Goal: Task Accomplishment & Management: Complete application form

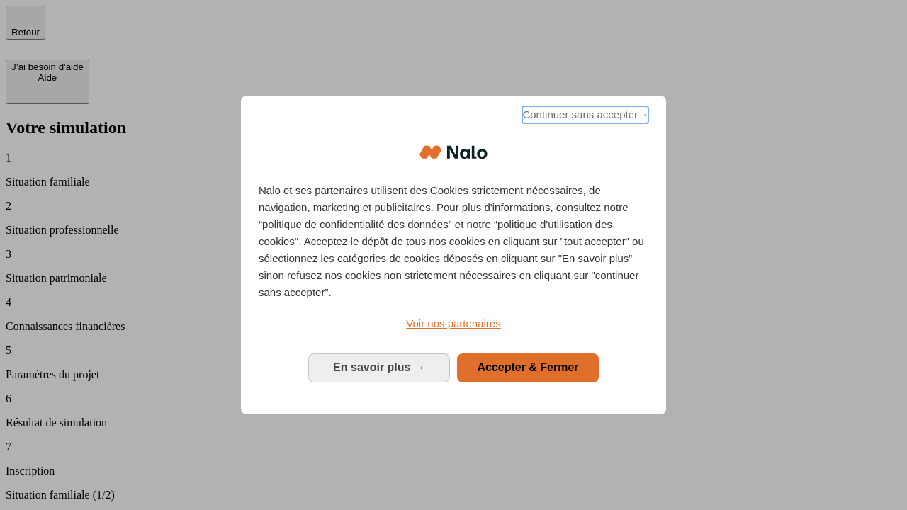
click at [584, 117] on span "Continuer sans accepter →" at bounding box center [585, 114] width 126 height 17
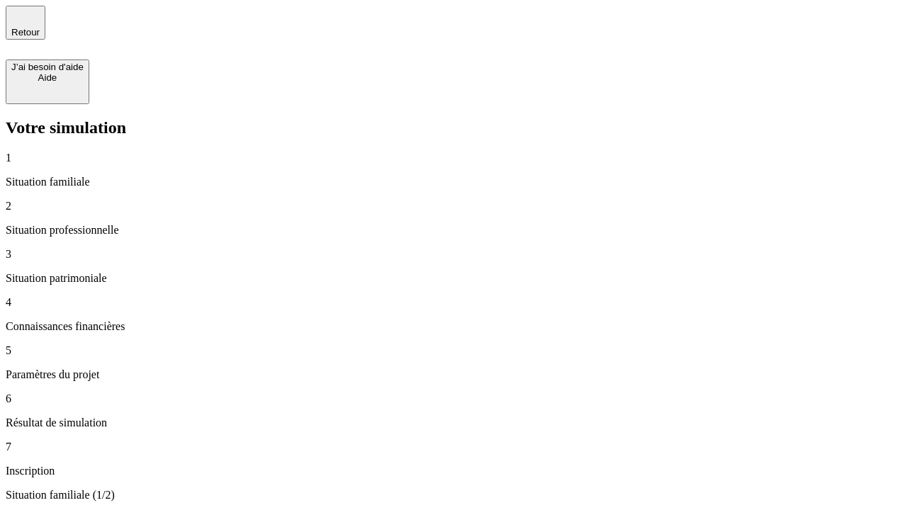
type input "30 000"
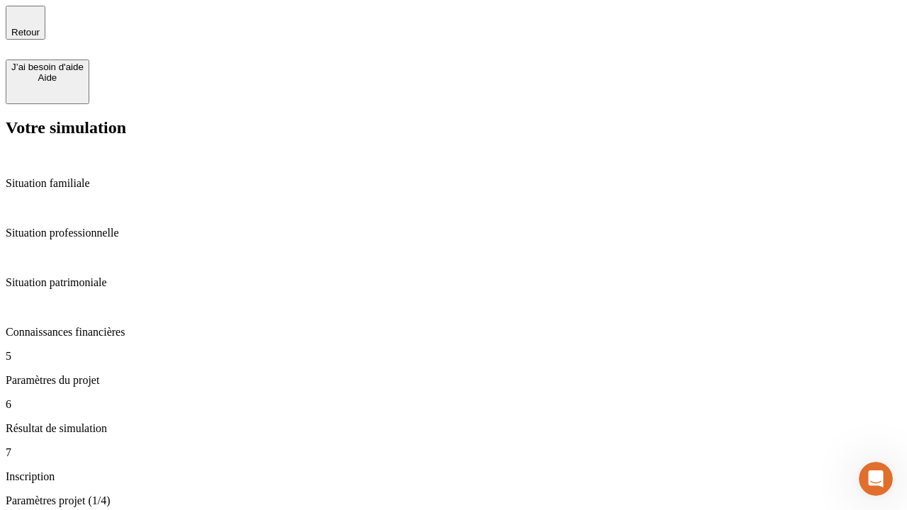
type input "25"
type input "64"
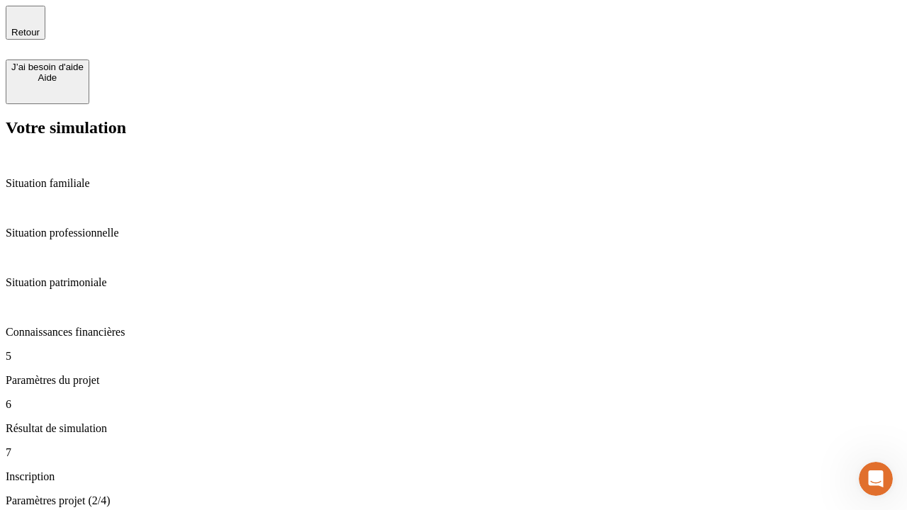
type input "1 000"
type input "640"
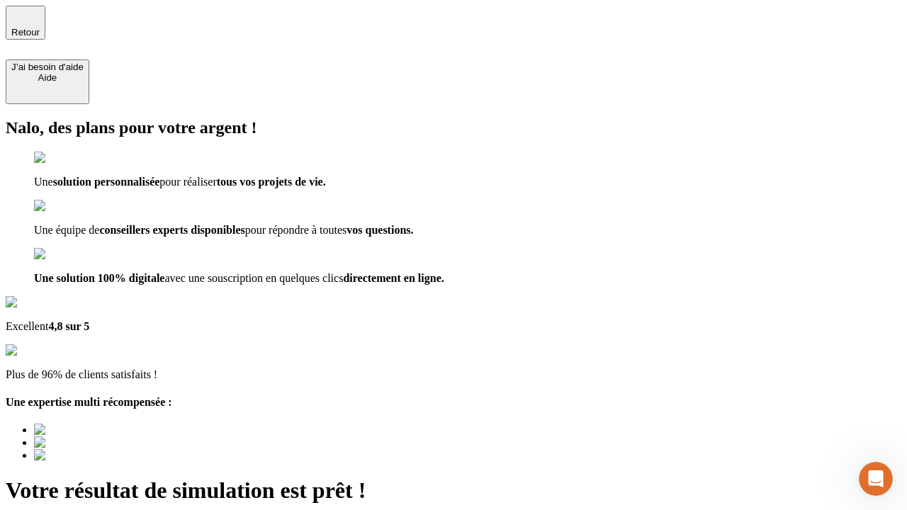
type input "[EMAIL_ADDRESS][PERSON_NAME][DOMAIN_NAME]"
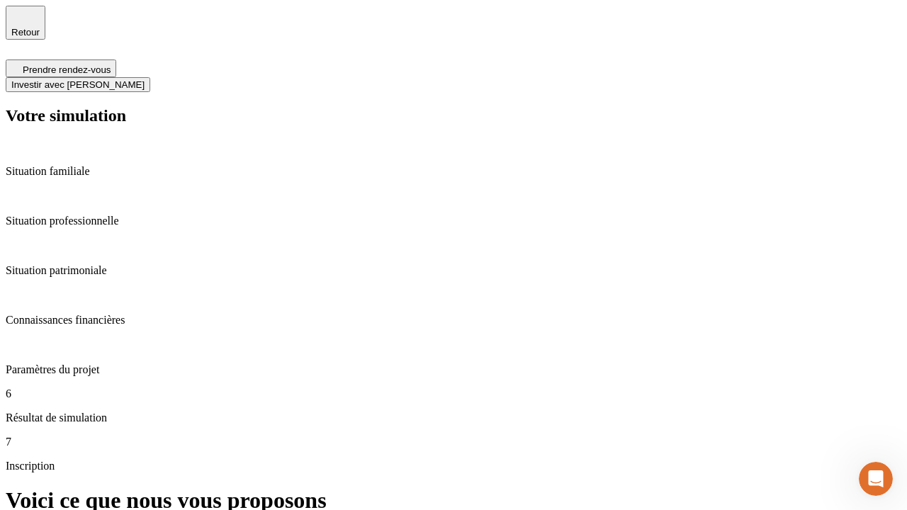
click at [145, 79] on span "Investir avec [PERSON_NAME]" at bounding box center [77, 84] width 133 height 11
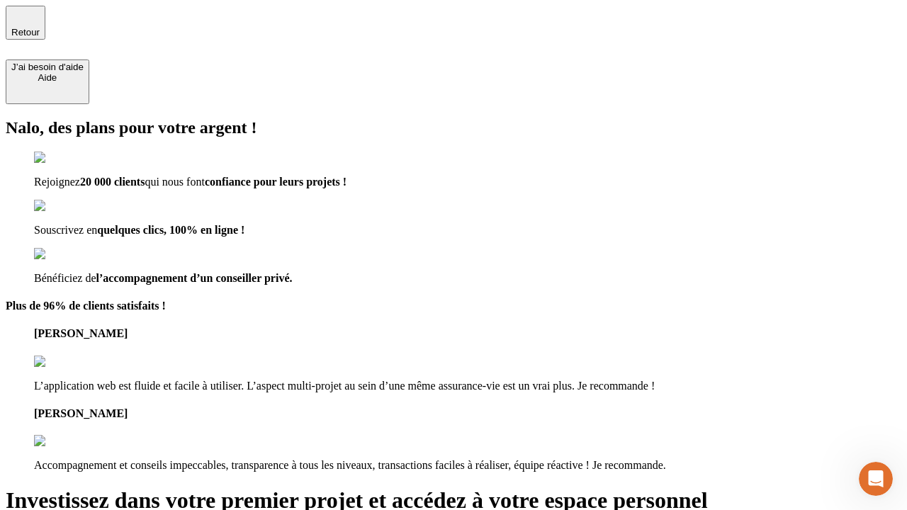
type input "[PERSON_NAME][EMAIL_ADDRESS][DOMAIN_NAME]"
